Goal: Use online tool/utility: Utilize a website feature to perform a specific function

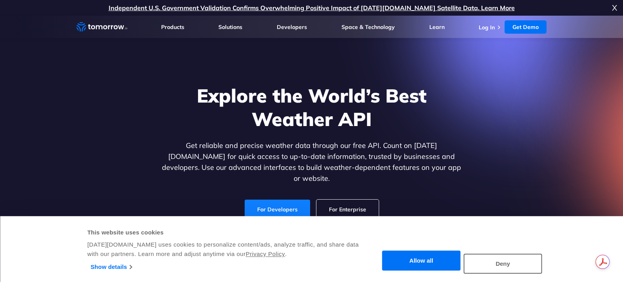
click at [284, 200] on link "For Developers" at bounding box center [276, 210] width 65 height 20
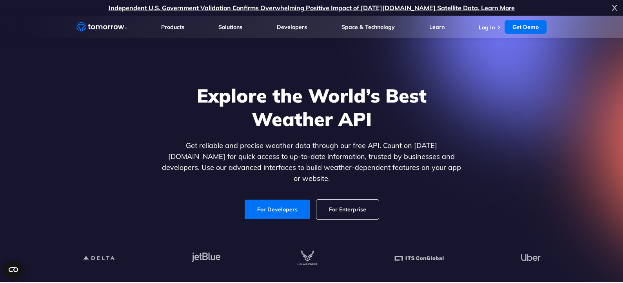
scroll to position [157, 0]
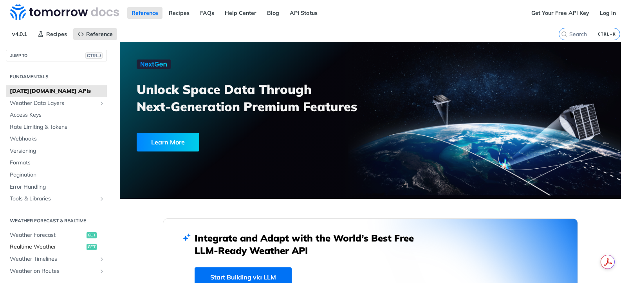
click at [53, 244] on span "Realtime Weather" at bounding box center [47, 247] width 75 height 8
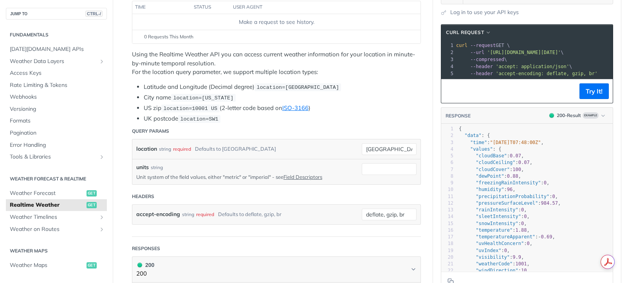
scroll to position [39, 0]
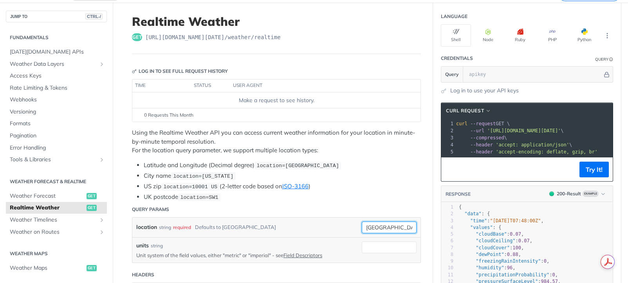
drag, startPoint x: 389, startPoint y: 230, endPoint x: 321, endPoint y: 223, distance: 68.5
click at [321, 223] on div "location string required Defaults to [GEOGRAPHIC_DATA] [GEOGRAPHIC_DATA] requir…" at bounding box center [276, 228] width 281 height 12
type input "[GEOGRAPHIC_DATA]"
click at [326, 177] on li "City name location=[US_STATE]" at bounding box center [282, 176] width 277 height 9
click at [600, 173] on button "Try It!" at bounding box center [594, 170] width 29 height 16
